Goal: Information Seeking & Learning: Learn about a topic

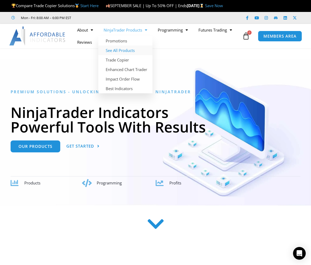
click at [123, 55] on link "See All Products" at bounding box center [125, 51] width 54 height 10
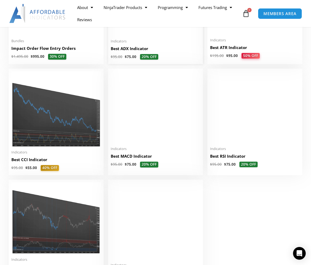
scroll to position [946, 0]
